Goal: Navigation & Orientation: Find specific page/section

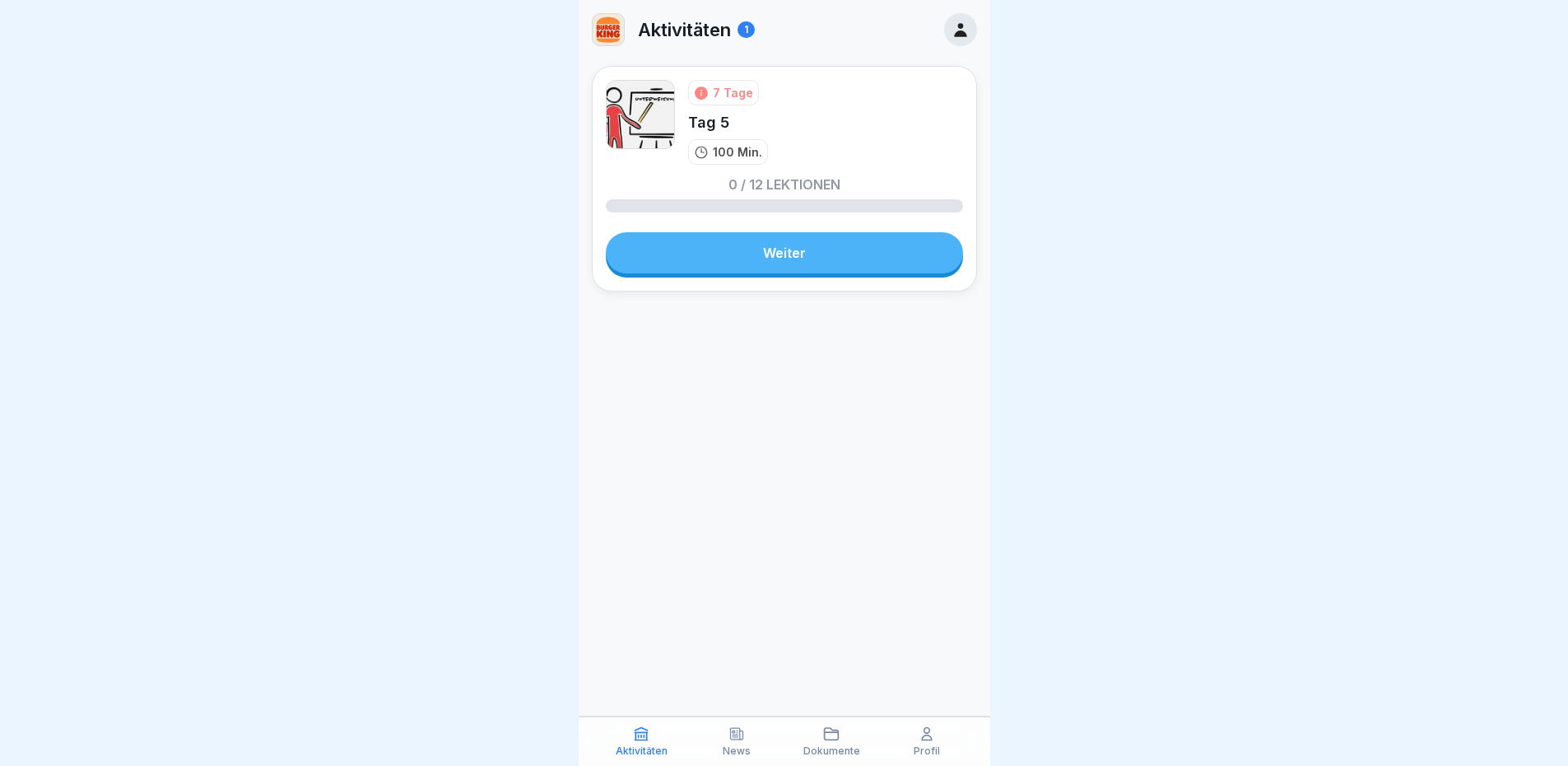
click at [839, 587] on p "Dokumente" at bounding box center [831, 751] width 57 height 12
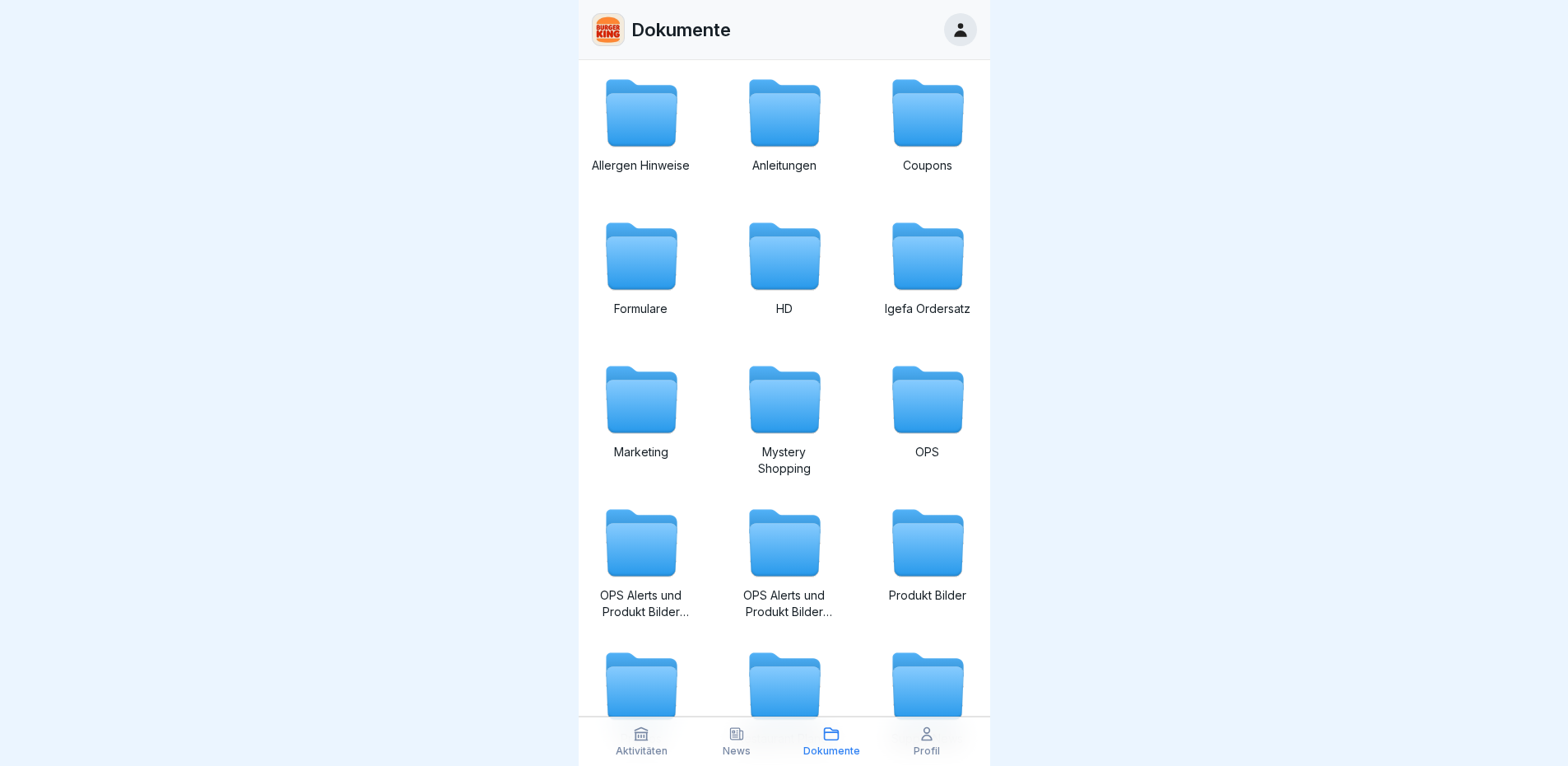
click at [639, 249] on icon at bounding box center [641, 263] width 71 height 52
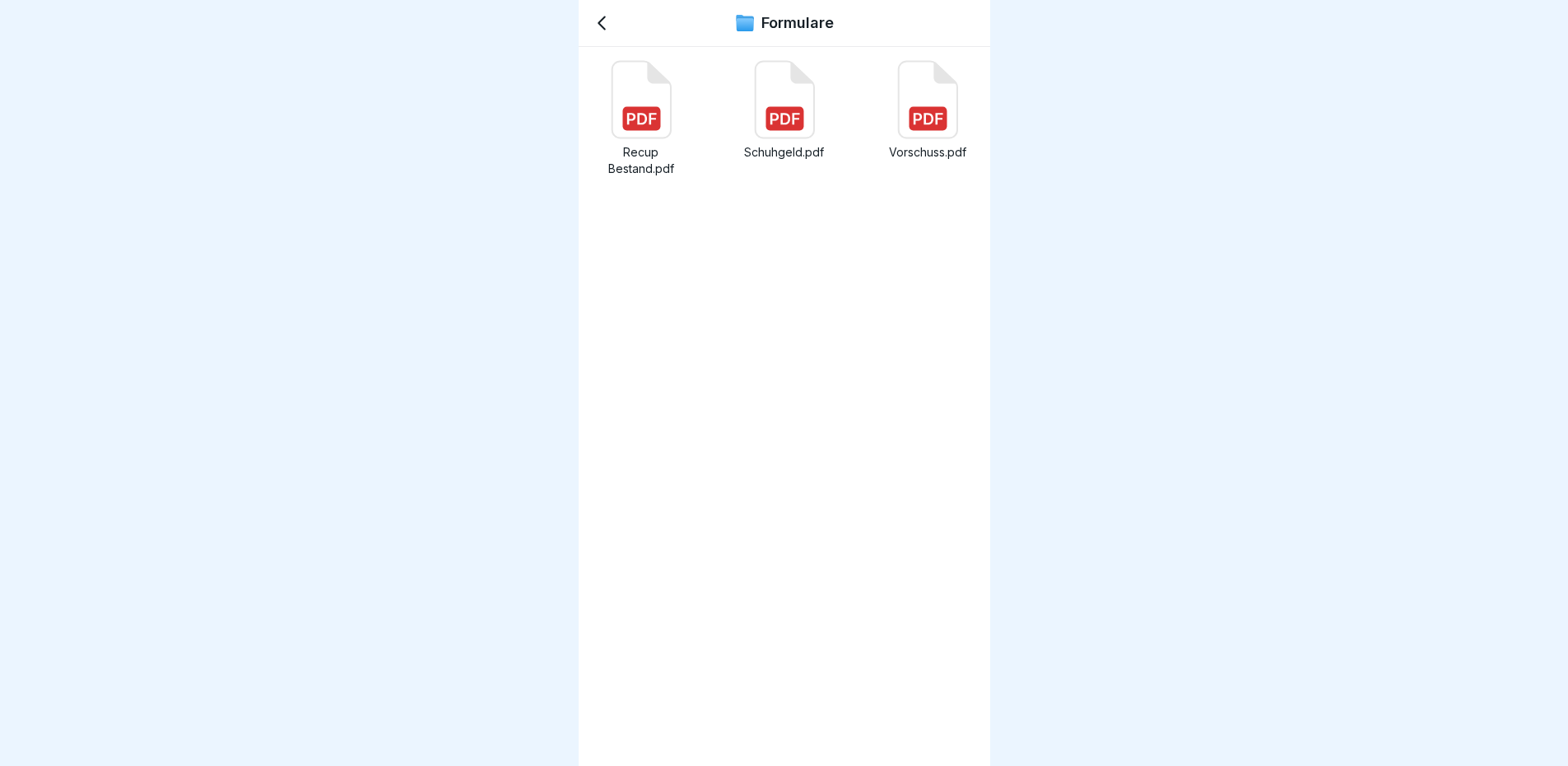
click at [924, 120] on icon at bounding box center [928, 119] width 30 height 12
click at [909, 123] on rect at bounding box center [928, 119] width 38 height 24
click at [609, 26] on icon at bounding box center [602, 23] width 20 height 20
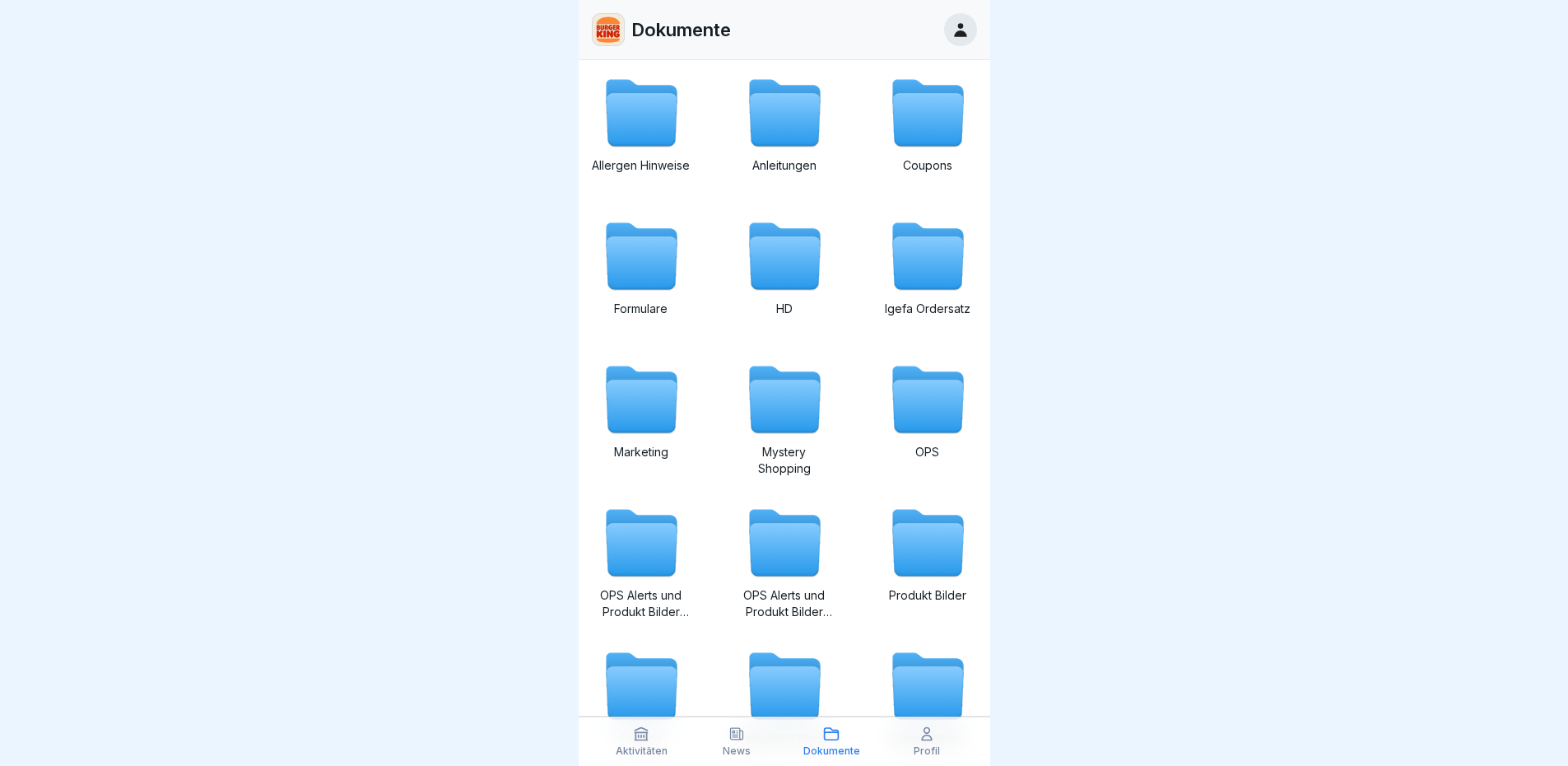
click at [640, 587] on icon at bounding box center [641, 734] width 12 height 12
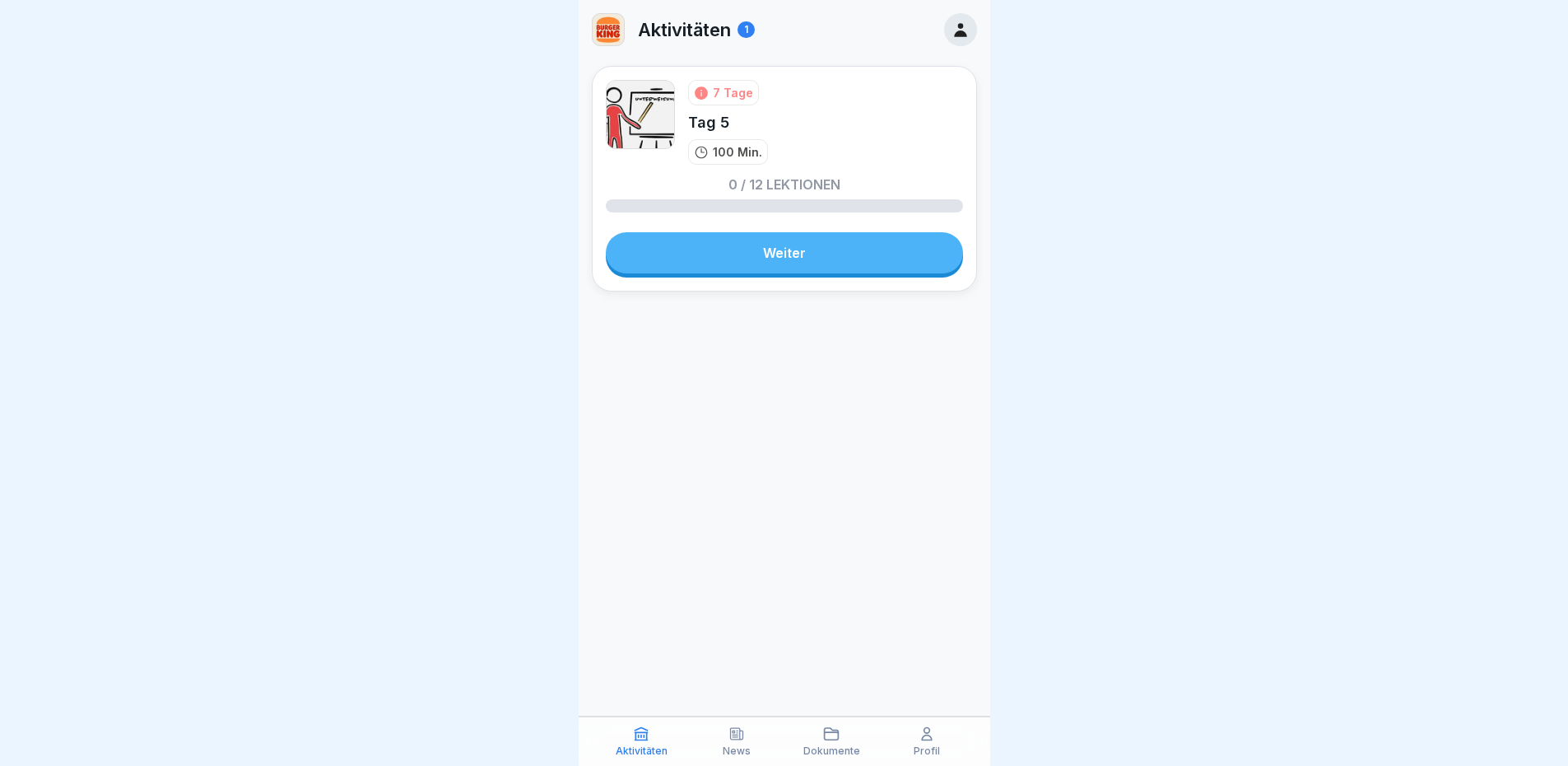
click at [932, 587] on p "Profil" at bounding box center [927, 751] width 27 height 12
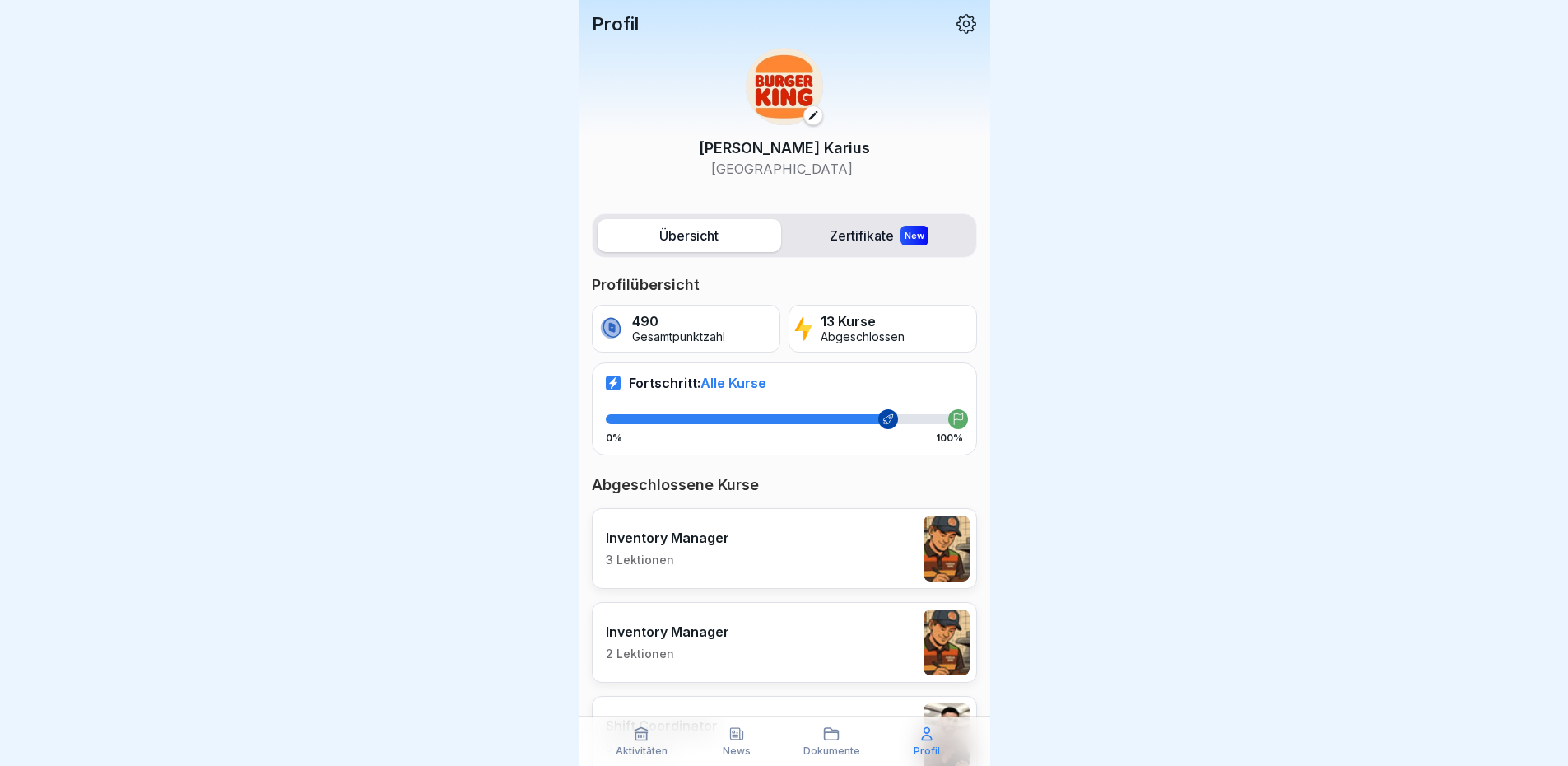
click at [838, 587] on div "Dokumente" at bounding box center [831, 741] width 87 height 32
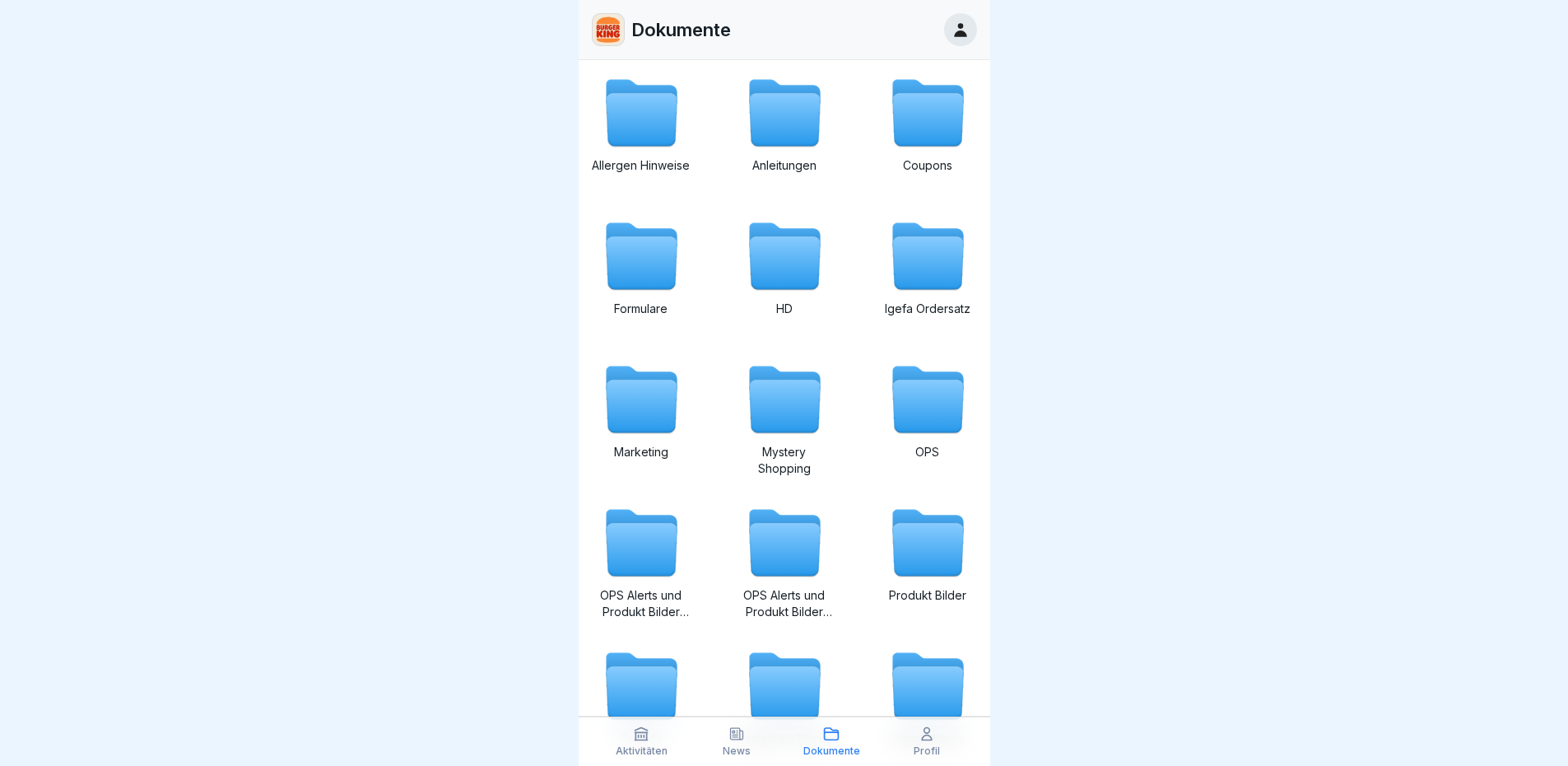
click at [641, 279] on icon at bounding box center [641, 263] width 71 height 52
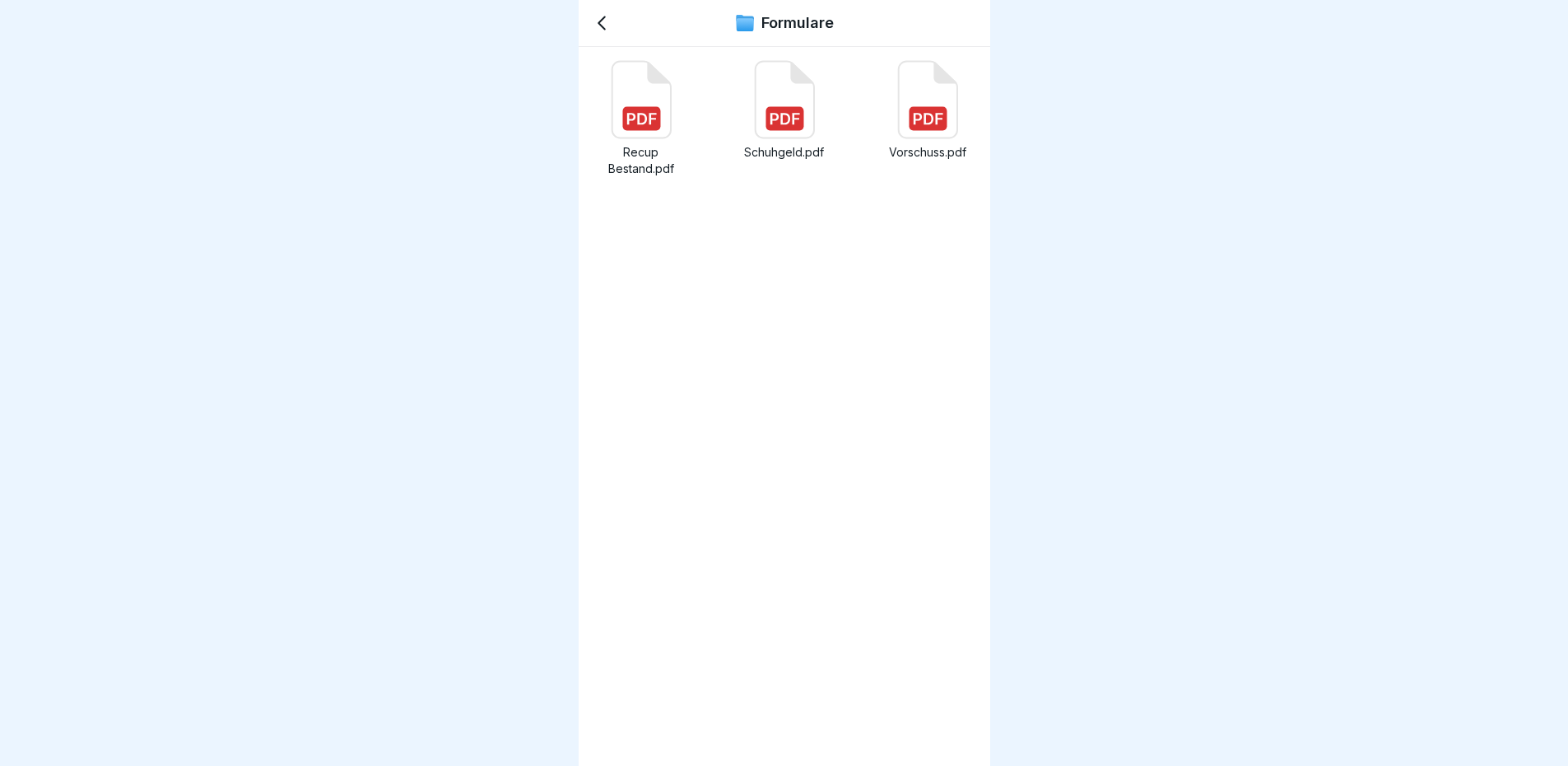
click at [888, 120] on icon at bounding box center [927, 99] width 79 height 79
click at [606, 21] on icon at bounding box center [602, 23] width 20 height 20
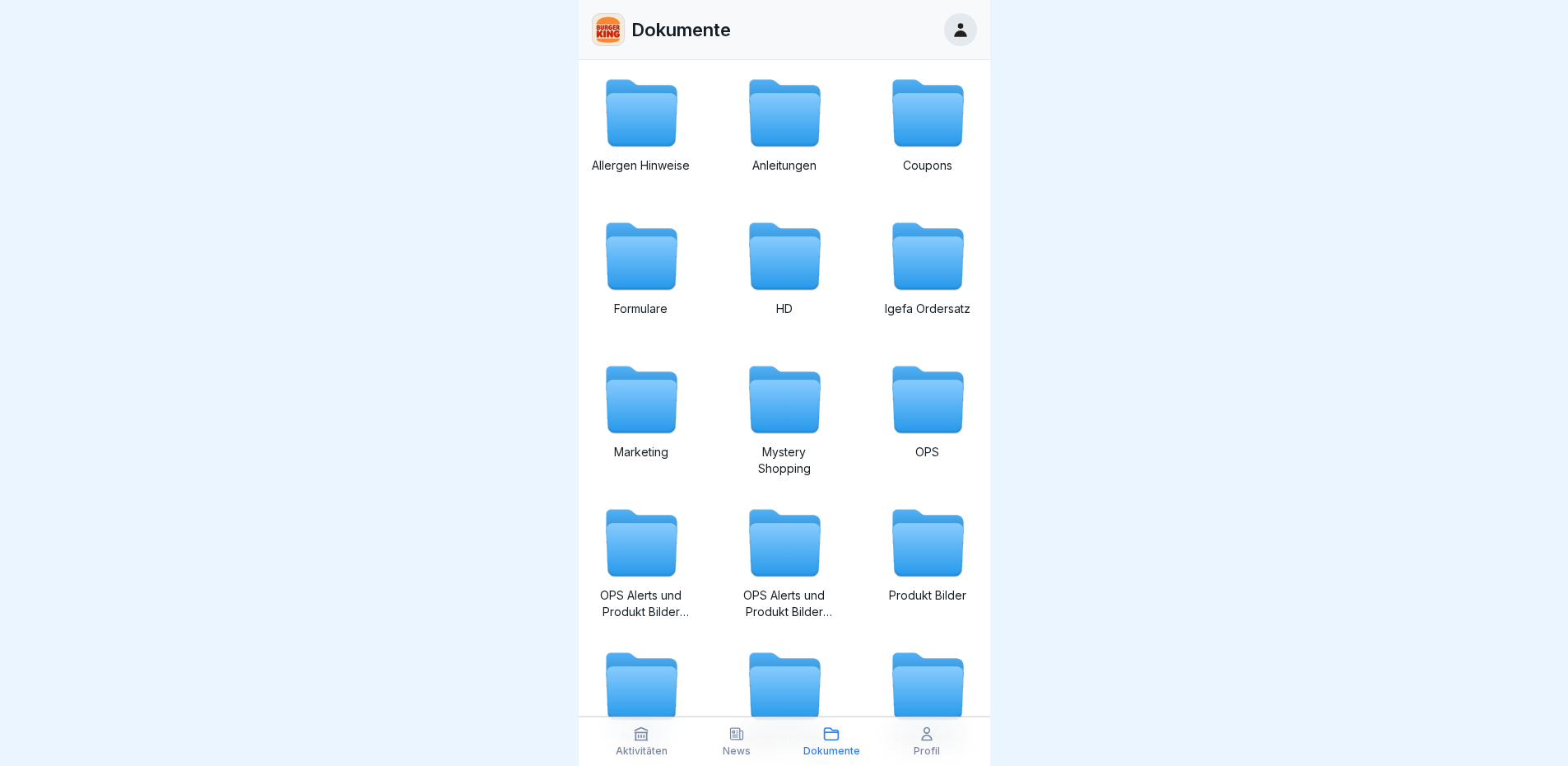
click at [747, 587] on p "News" at bounding box center [737, 751] width 28 height 12
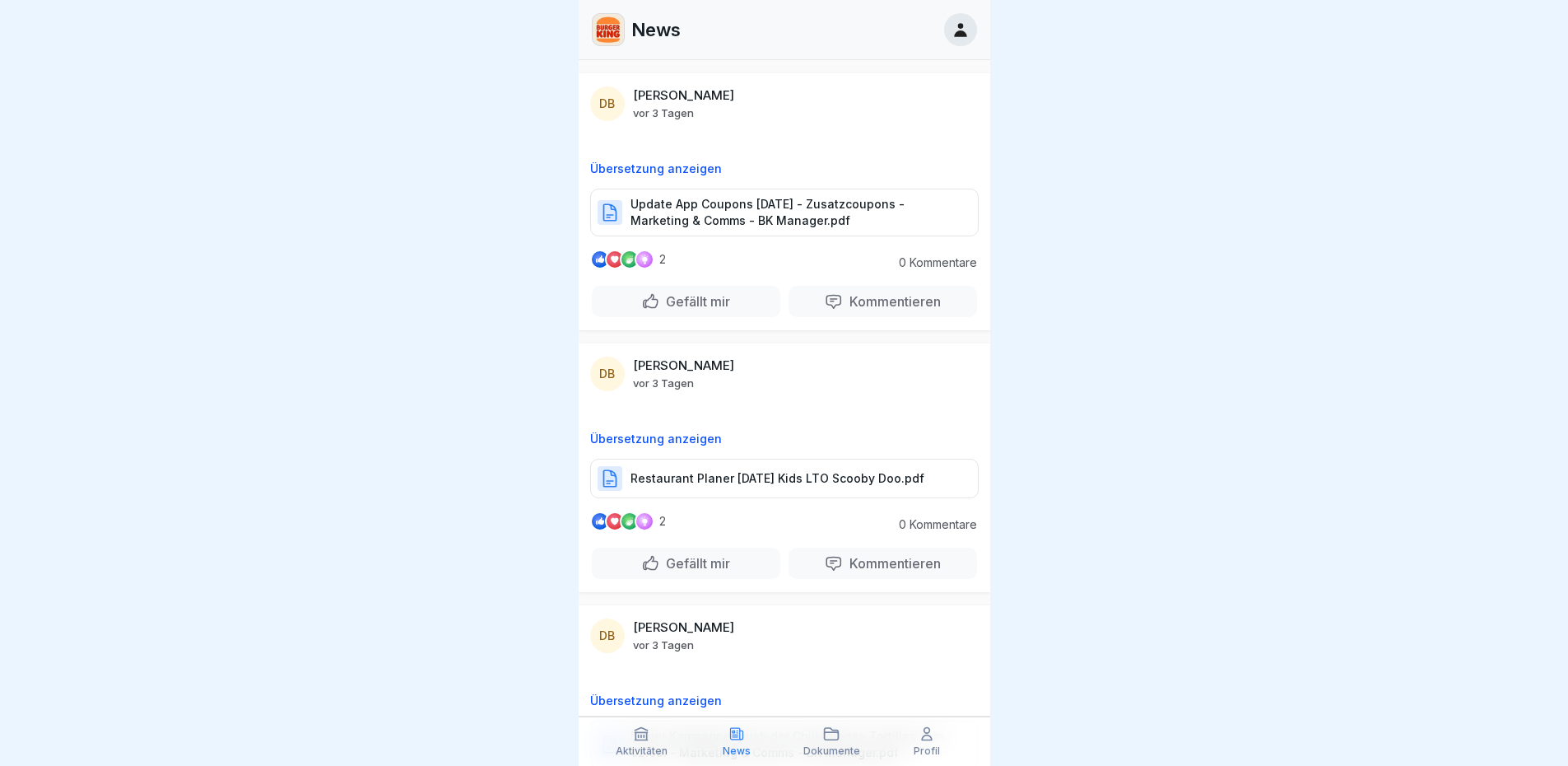
click at [932, 587] on div "Profil" at bounding box center [926, 741] width 87 height 32
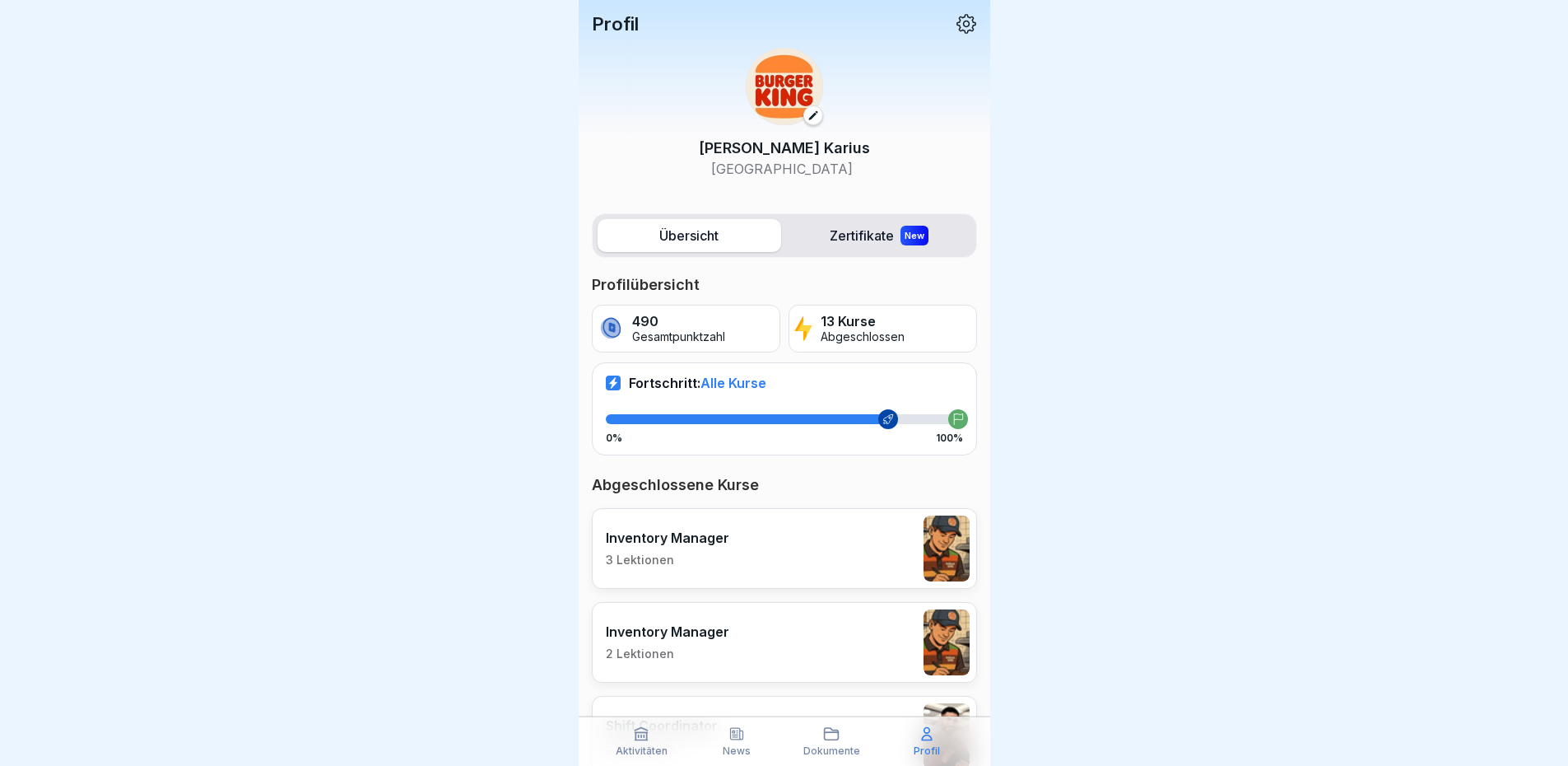
click at [844, 587] on div "Dokumente" at bounding box center [831, 741] width 87 height 32
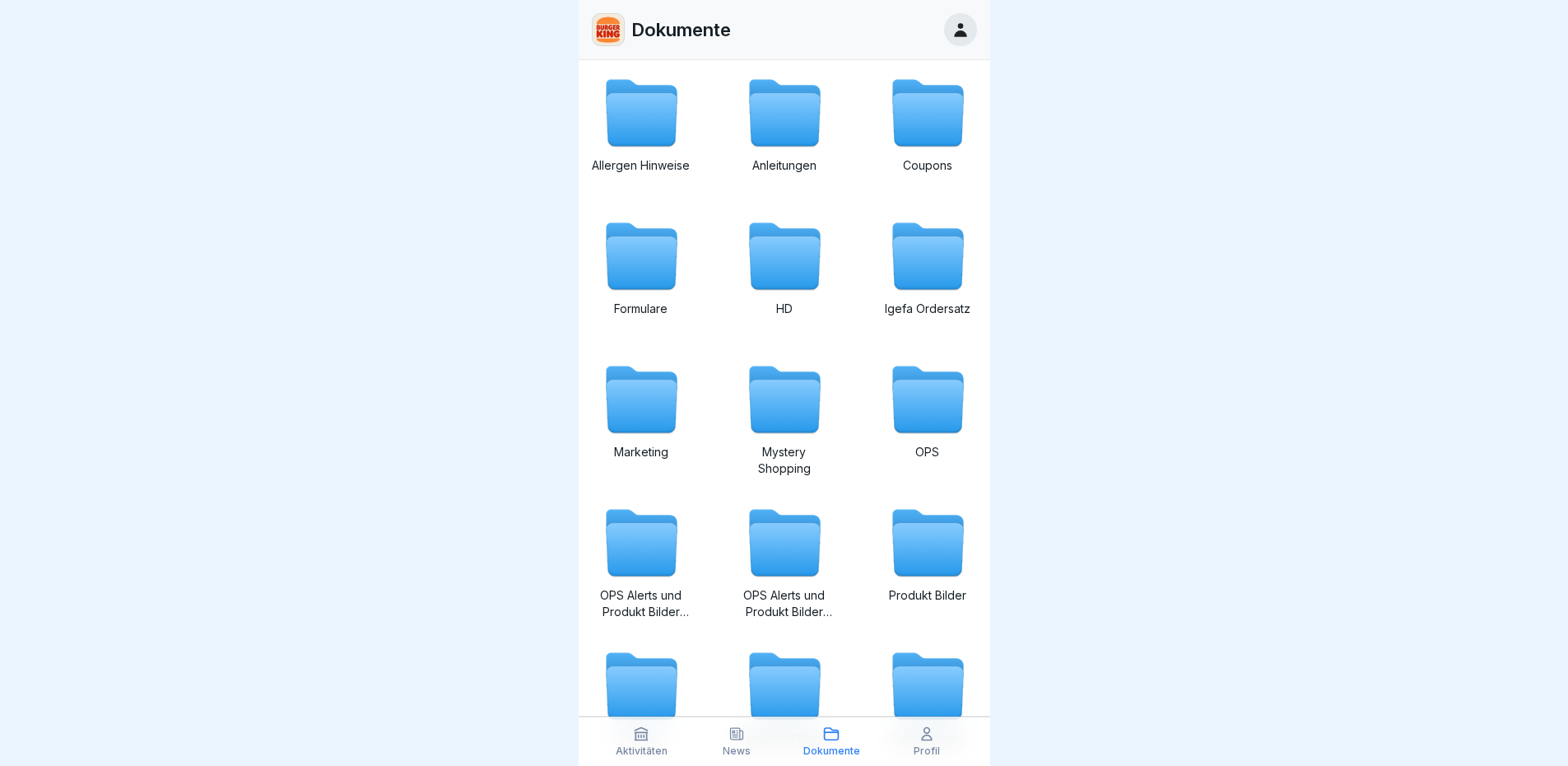
click at [643, 281] on icon at bounding box center [641, 263] width 71 height 52
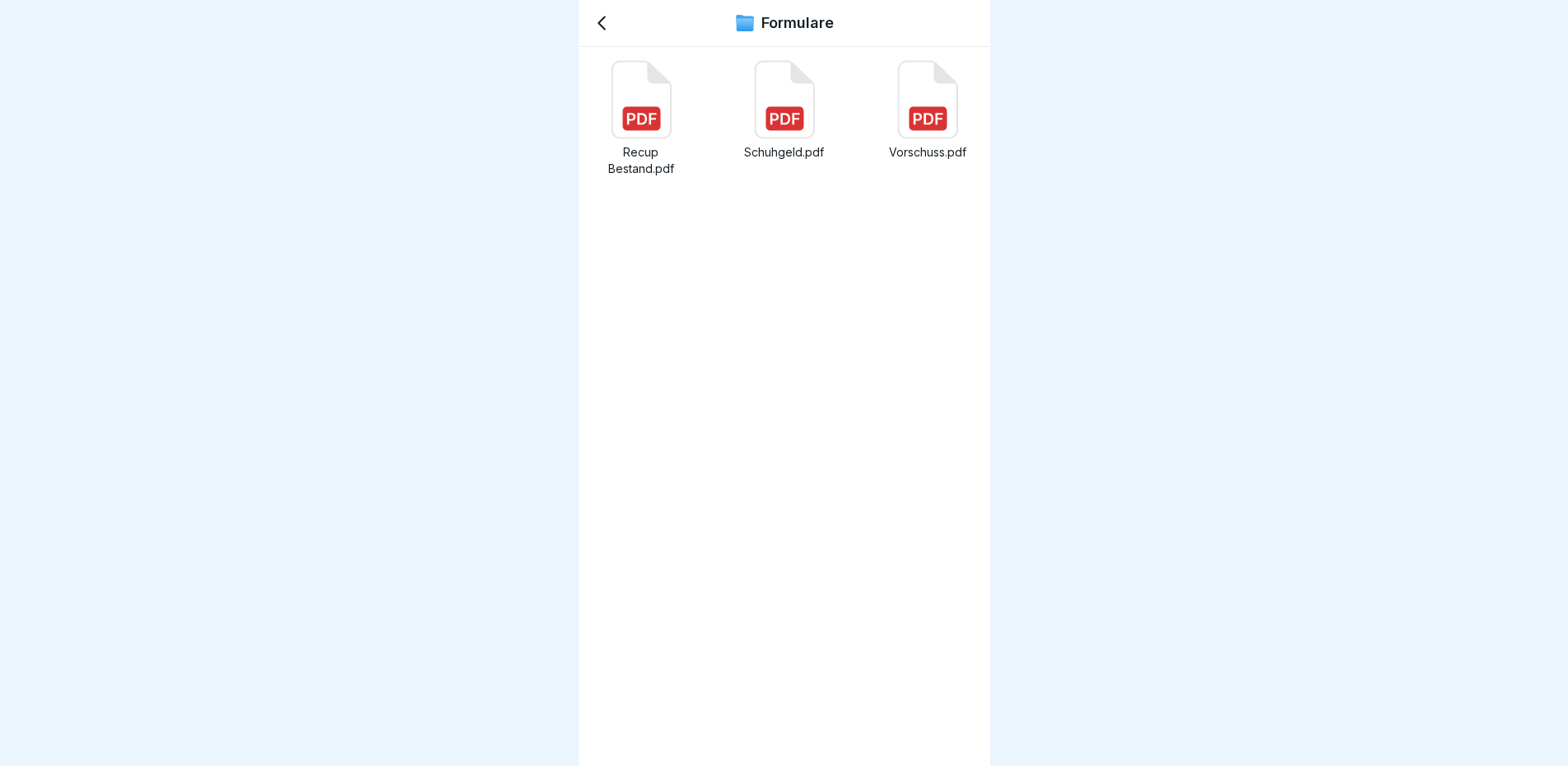
click at [927, 126] on rect at bounding box center [928, 119] width 38 height 24
click at [610, 29] on icon at bounding box center [602, 23] width 20 height 20
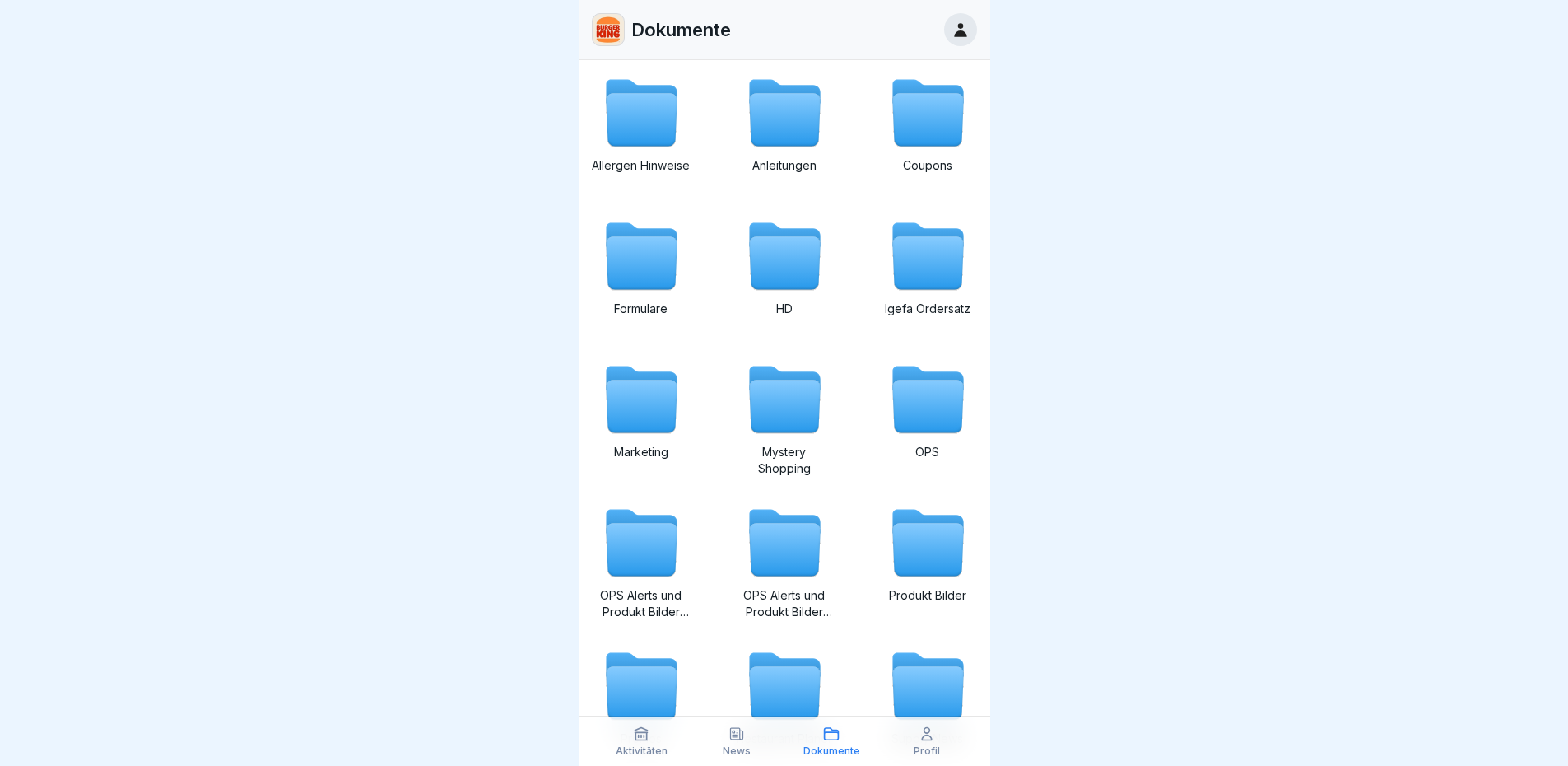
click at [915, 587] on p "Profil" at bounding box center [927, 751] width 27 height 12
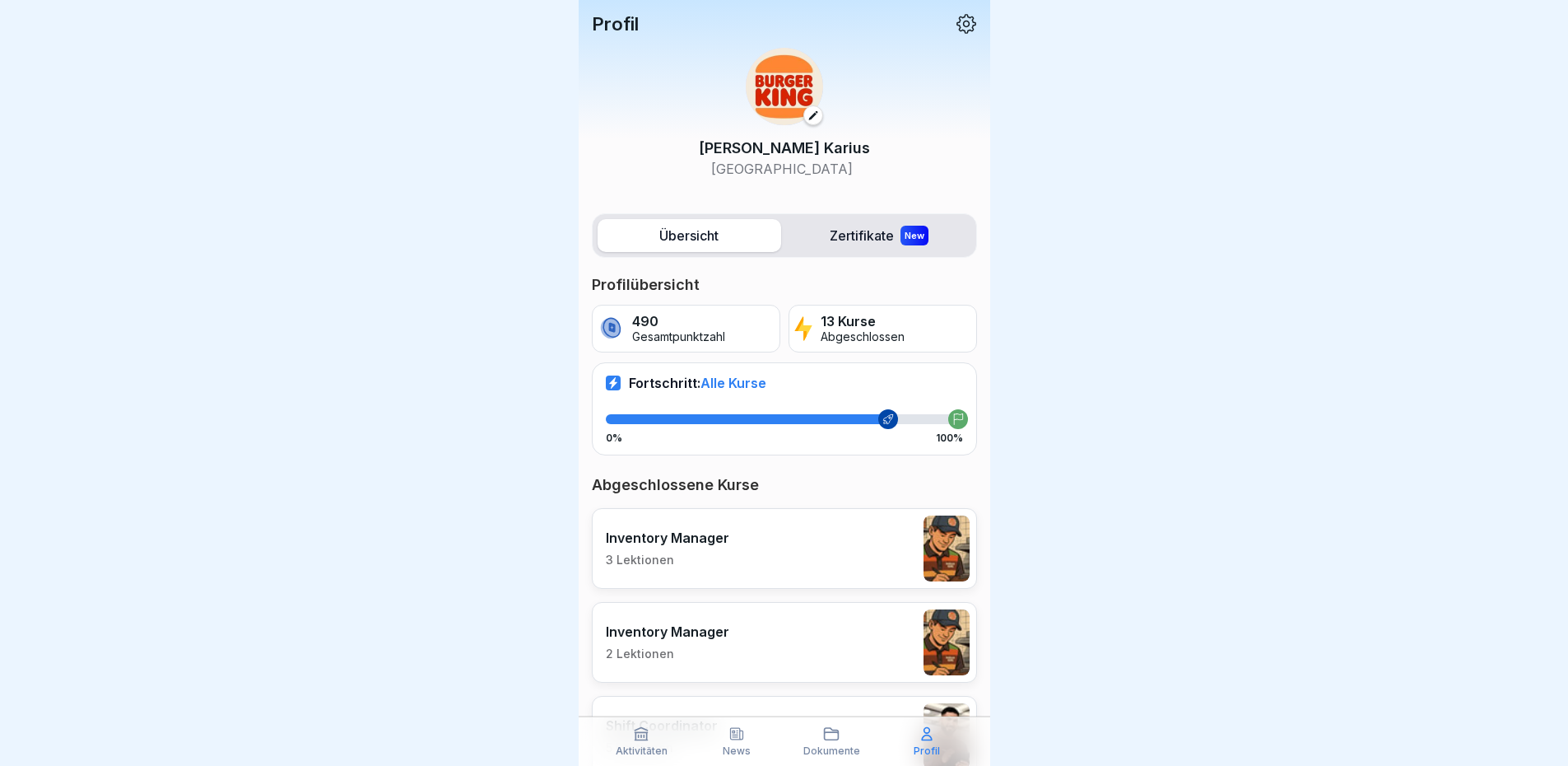
drag, startPoint x: 835, startPoint y: 742, endPoint x: 829, endPoint y: 732, distance: 11.7
click at [835, 587] on icon at bounding box center [831, 734] width 17 height 17
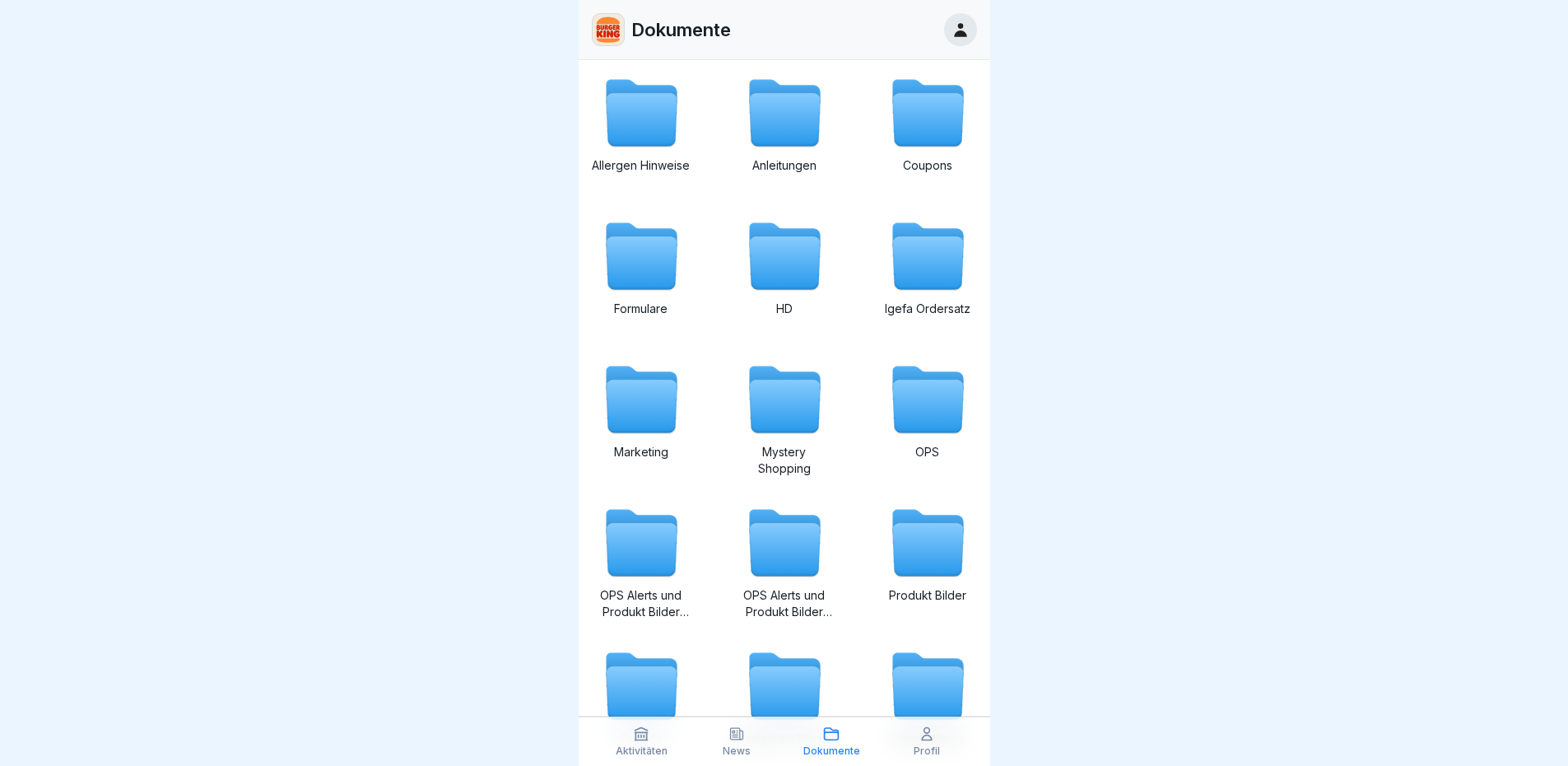
click at [643, 284] on icon at bounding box center [641, 263] width 71 height 52
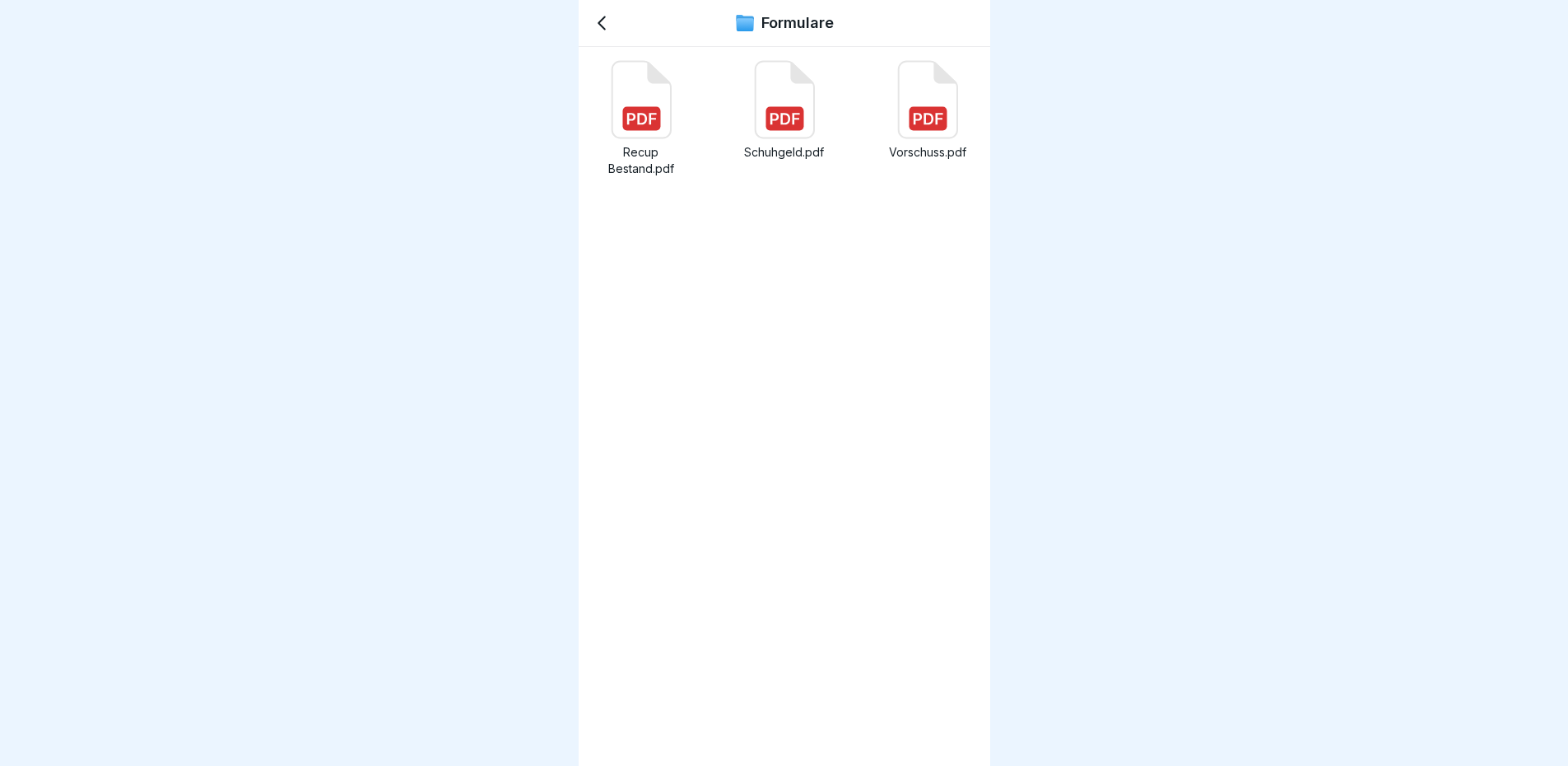
click at [910, 132] on icon at bounding box center [927, 100] width 58 height 77
